Goal: Submit feedback/report problem

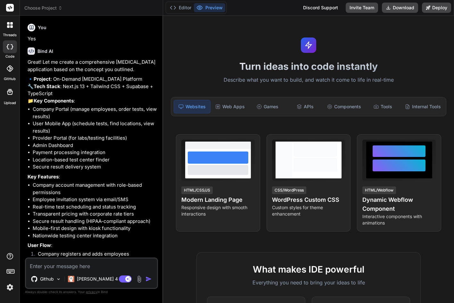
scroll to position [916, 0]
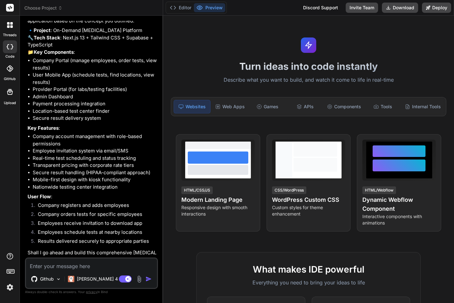
type textarea "y"
type textarea "x"
type textarea "ye"
type textarea "x"
type textarea "yes"
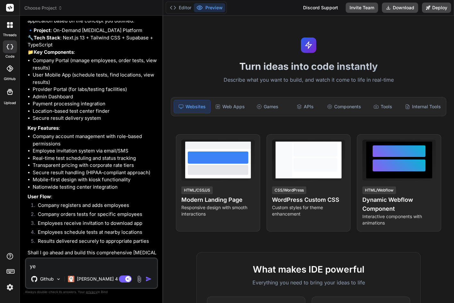
type textarea "x"
type textarea "yes"
click at [151, 280] on img "button" at bounding box center [149, 279] width 6 height 6
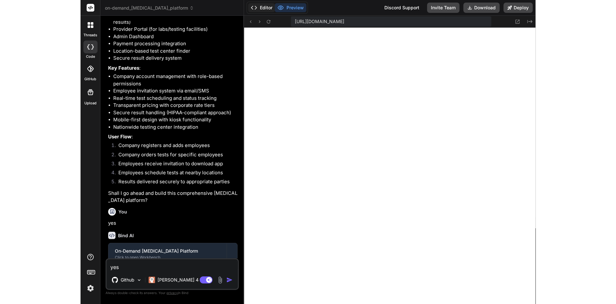
scroll to position [341, 0]
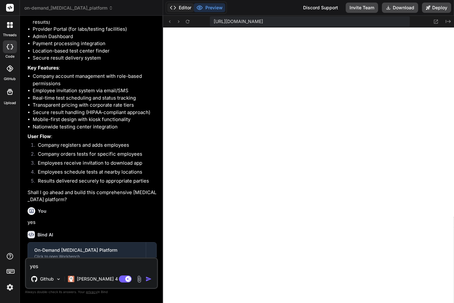
type textarea "x"
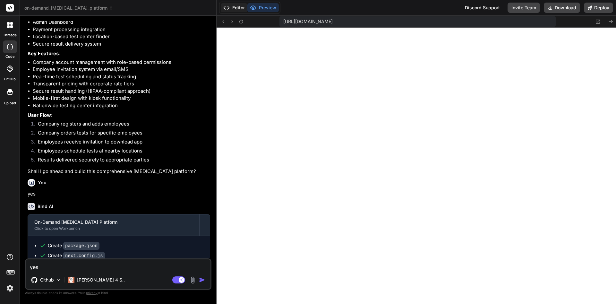
scroll to position [311, 0]
click at [148, 266] on textarea "yes" at bounding box center [118, 265] width 184 height 12
type textarea "P"
type textarea "x"
type textarea "Pl"
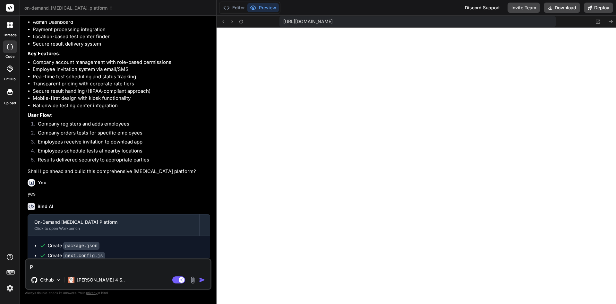
type textarea "x"
type textarea "Ple"
type textarea "x"
type textarea "Plea"
type textarea "x"
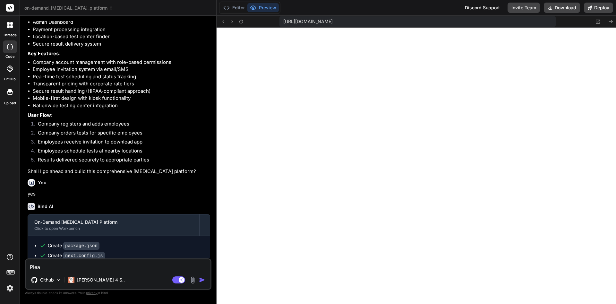
type textarea "Pleas"
type textarea "x"
type textarea "Please"
type textarea "x"
type textarea "Please"
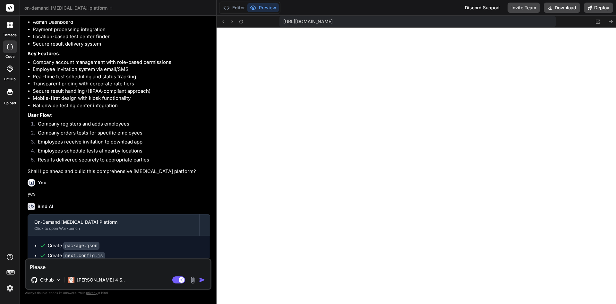
type textarea "x"
type textarea "Please c"
type textarea "x"
type textarea "Please cl"
type textarea "x"
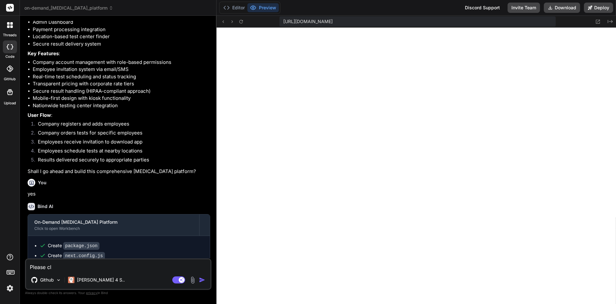
type textarea "Please cle"
type textarea "x"
type textarea "Please clea"
type textarea "x"
type textarea "Please clean"
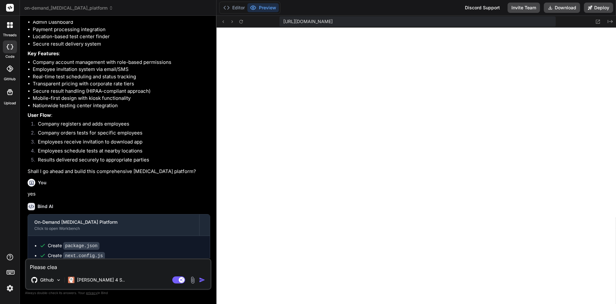
type textarea "x"
type textarea "Please clean"
type textarea "x"
type textarea "Please clean t"
type textarea "x"
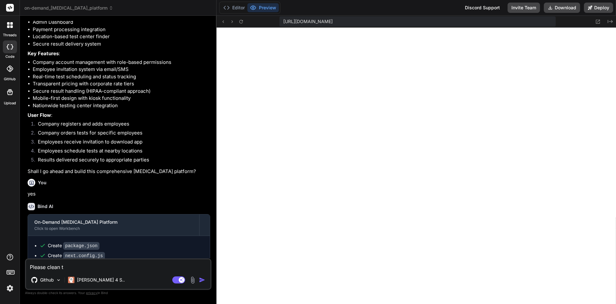
type textarea "Please clean th"
type textarea "x"
type textarea "Please clean thi"
type textarea "x"
type textarea "Please clean this"
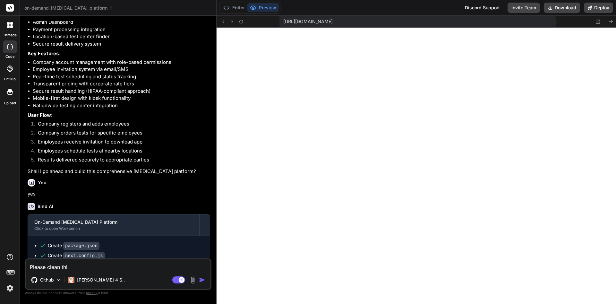
type textarea "x"
type textarea "Please clean this"
type textarea "x"
type textarea "Please clean this u"
type textarea "x"
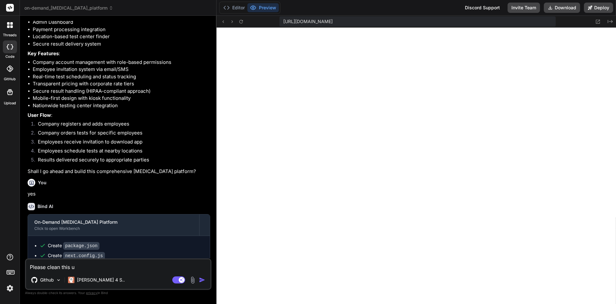
type textarea "Please clean this up"
type textarea "x"
type textarea "Please clean this up."
type textarea "x"
type textarea "Please clean this up."
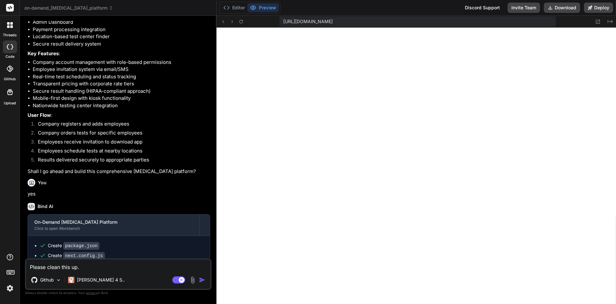
type textarea "x"
type textarea "Please clean this up. T"
type textarea "x"
type textarea "Please clean this up. Th"
type textarea "x"
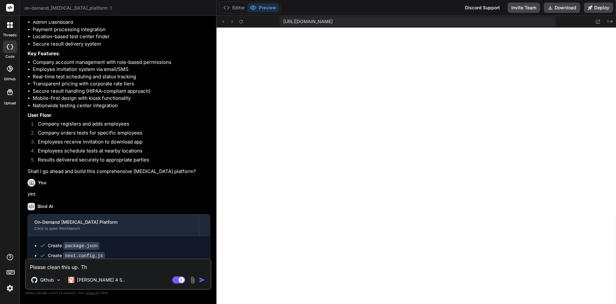
type textarea "Please clean this up. Tha"
type textarea "x"
type textarea "Please clean this up. Than"
type textarea "x"
type textarea "Please clean this up. Thank"
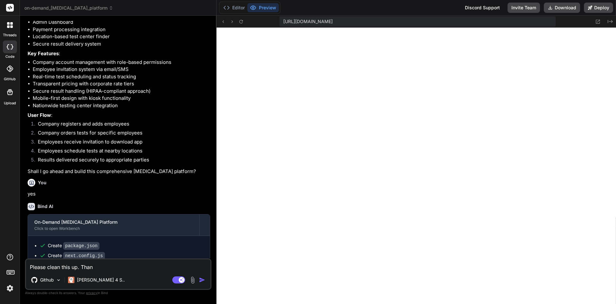
type textarea "x"
type textarea "Please clean this up. Thanks"
type textarea "x"
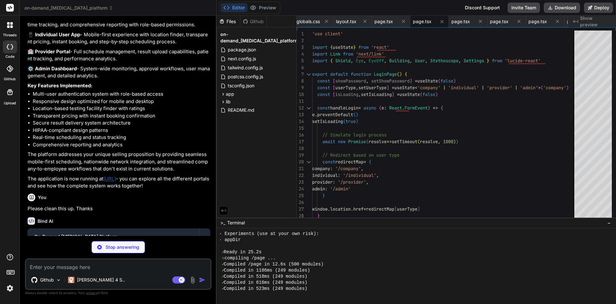
scroll to position [329, 0]
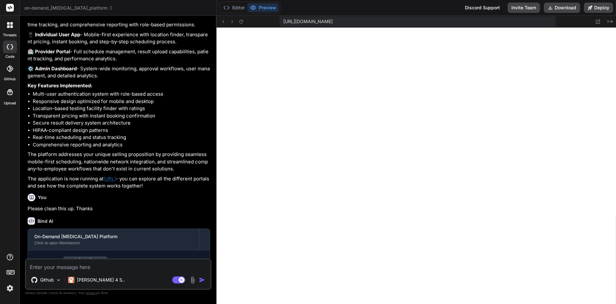
type textarea "x"
